Goal: Information Seeking & Learning: Check status

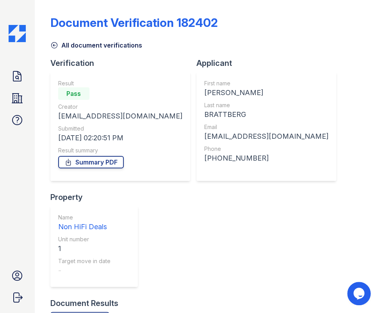
scroll to position [160, 0]
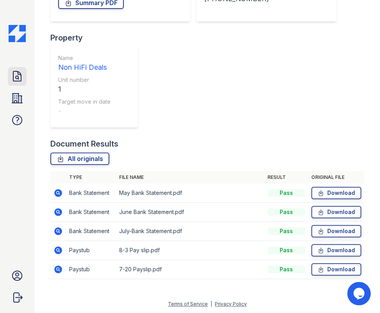
click at [15, 73] on icon at bounding box center [17, 76] width 12 height 12
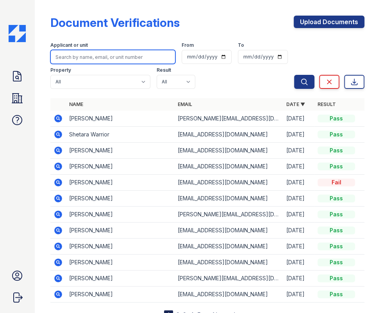
click at [97, 59] on input "search" at bounding box center [112, 57] width 125 height 14
paste input "[PERSON_NAME]"
type input "[PERSON_NAME]"
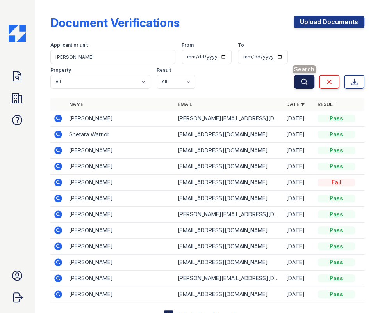
click at [294, 82] on button "Search" at bounding box center [304, 82] width 20 height 14
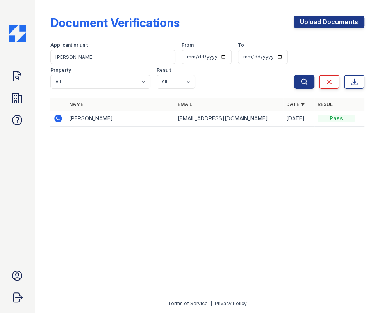
click at [56, 116] on icon at bounding box center [58, 119] width 8 height 8
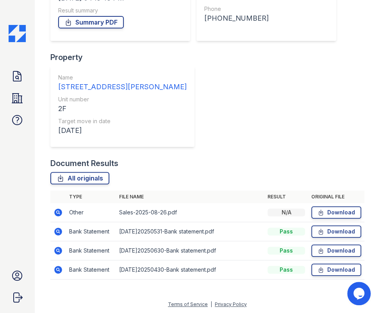
scroll to position [140, 0]
click at [317, 209] on icon at bounding box center [320, 212] width 7 height 8
click at [317, 230] on icon at bounding box center [320, 231] width 7 height 8
click at [317, 210] on icon at bounding box center [320, 212] width 7 height 8
click at [317, 229] on icon at bounding box center [320, 231] width 7 height 8
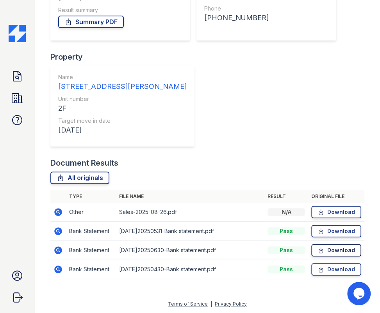
click at [317, 250] on icon at bounding box center [320, 251] width 7 height 8
click at [317, 269] on icon at bounding box center [320, 270] width 7 height 8
click at [24, 75] on link "Doc Verifications" at bounding box center [17, 76] width 19 height 19
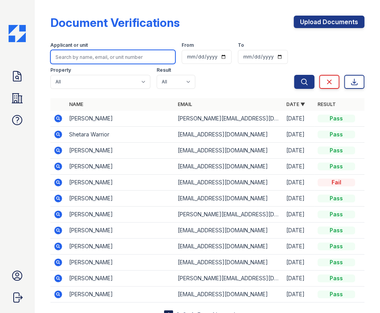
click at [95, 56] on input "search" at bounding box center [112, 57] width 125 height 14
type input "Shetara"
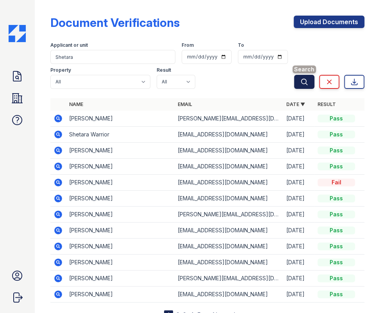
click at [301, 79] on icon "submit" at bounding box center [304, 82] width 6 height 6
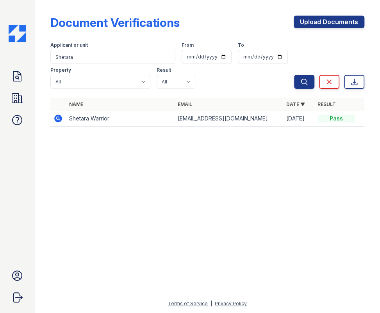
click at [58, 119] on icon at bounding box center [57, 118] width 9 height 9
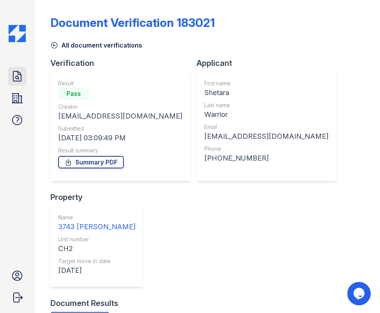
click at [16, 75] on icon at bounding box center [17, 76] width 12 height 12
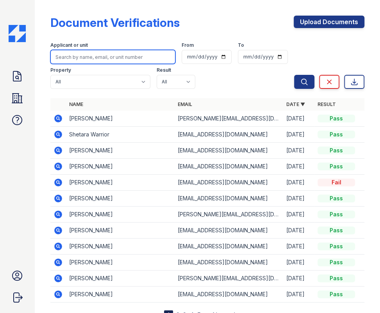
click at [81, 57] on input "search" at bounding box center [112, 57] width 125 height 14
paste input "Shetara Warrior"
type input "Shetara Warrior"
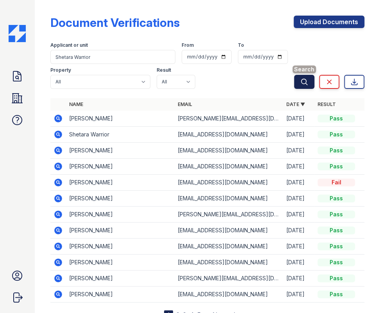
click at [303, 82] on button "Search" at bounding box center [304, 82] width 20 height 14
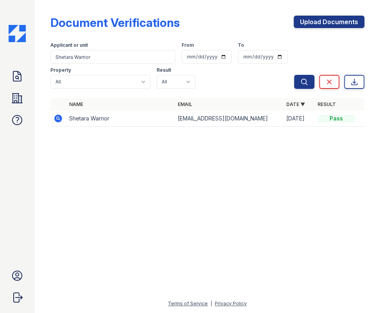
click at [55, 117] on icon at bounding box center [57, 118] width 9 height 9
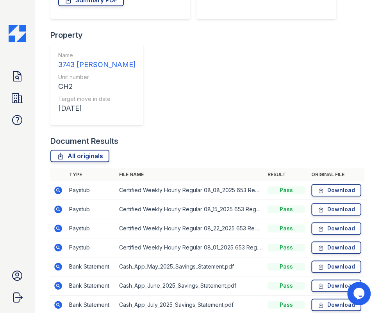
scroll to position [198, 0]
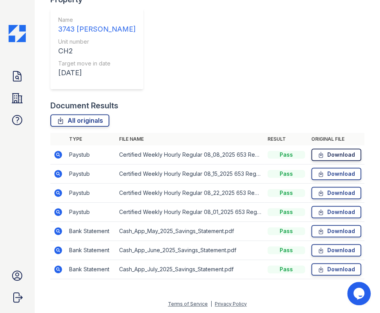
click at [319, 153] on icon at bounding box center [321, 154] width 4 height 5
click at [317, 174] on icon at bounding box center [320, 174] width 7 height 8
click at [317, 189] on icon at bounding box center [320, 193] width 7 height 8
click at [317, 212] on icon at bounding box center [320, 212] width 7 height 8
click at [319, 230] on icon at bounding box center [321, 231] width 4 height 5
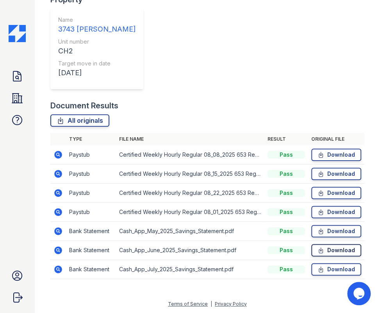
click at [317, 250] on icon at bounding box center [320, 251] width 7 height 8
click at [317, 268] on icon at bounding box center [320, 270] width 7 height 8
